Goal: Task Accomplishment & Management: Complete application form

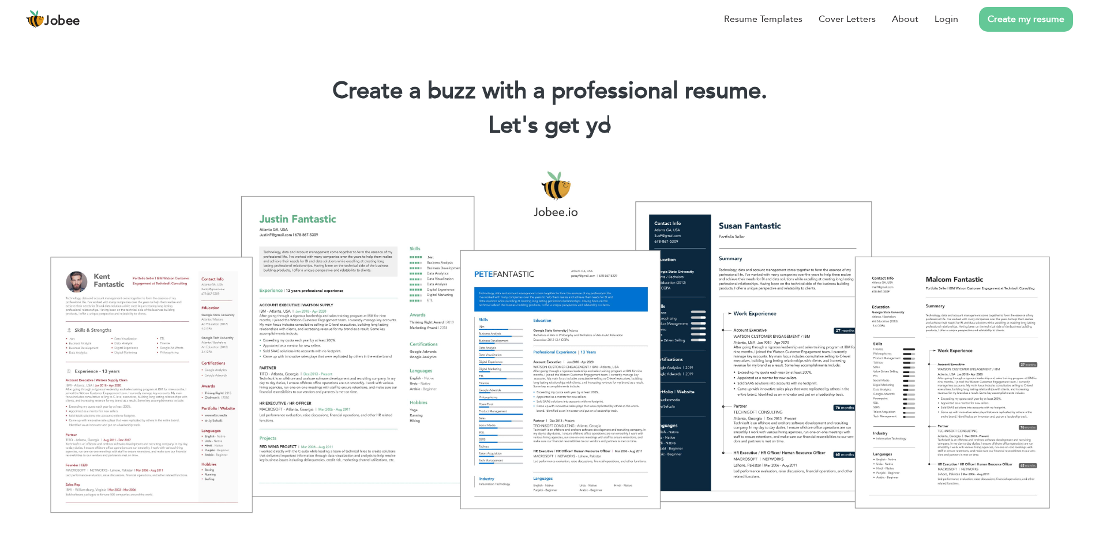
click at [1016, 20] on link "Create my resume" at bounding box center [1026, 19] width 94 height 25
